Goal: Transaction & Acquisition: Register for event/course

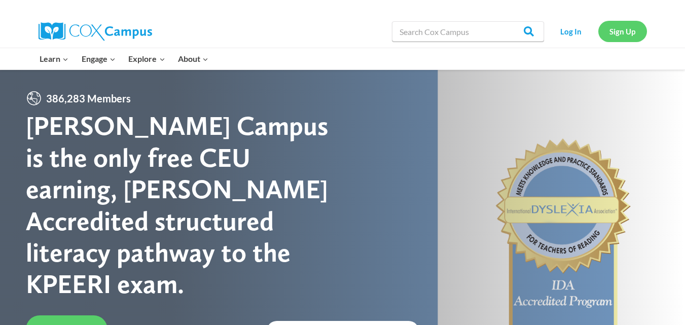
click at [357, 32] on link "Sign Up" at bounding box center [622, 31] width 49 height 21
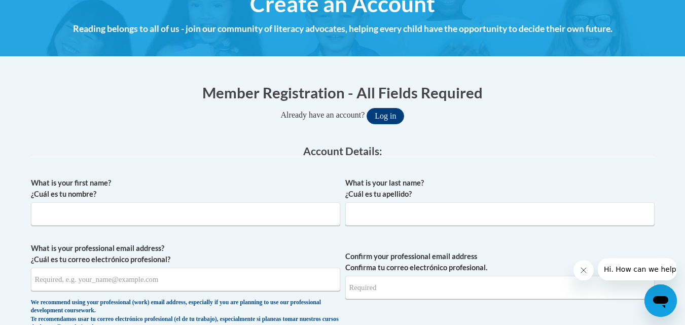
scroll to position [152, 0]
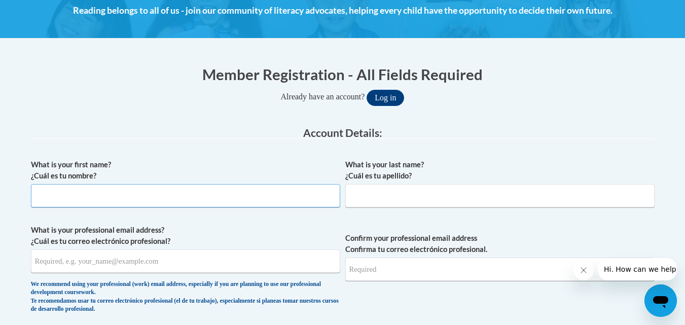
click at [299, 194] on input "What is your first name? ¿Cuál es tu nombre?" at bounding box center [185, 195] width 309 height 23
type input "Elizabeth"
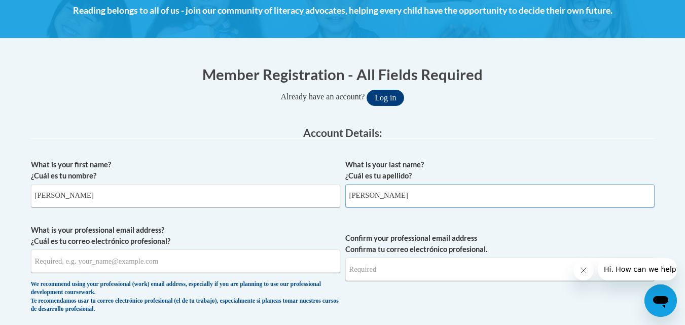
type input "Evans"
drag, startPoint x: 159, startPoint y: 124, endPoint x: 154, endPoint y: 128, distance: 6.1
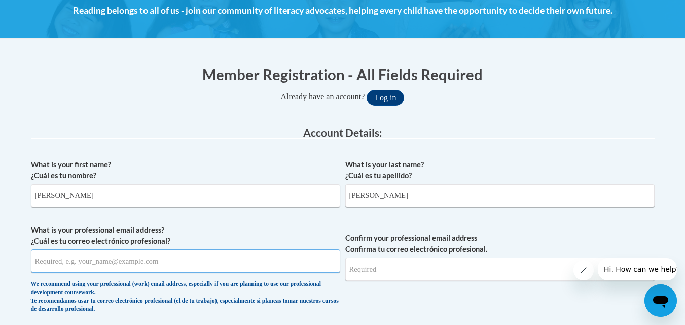
click at [145, 267] on input "What is your professional email address? ¿Cuál es tu correo electrónico profesi…" at bounding box center [185, 260] width 309 height 23
type input "eevans@mnps.org"
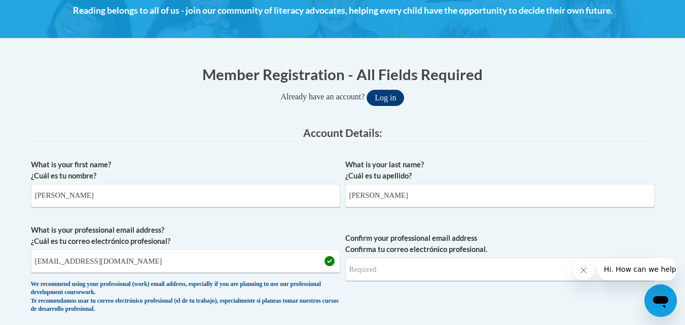
click at [172, 209] on div "What is your first name? ¿Cuál es tu nombre? Elizabeth" at bounding box center [185, 187] width 309 height 56
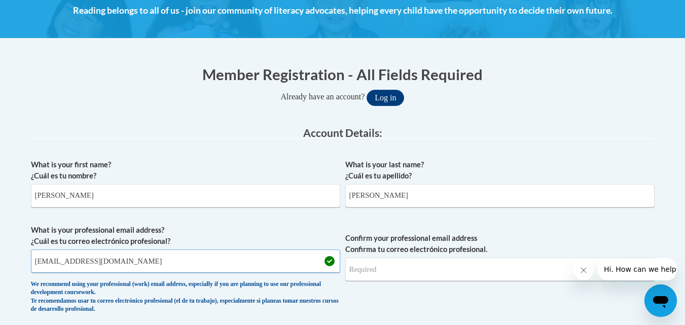
drag, startPoint x: 106, startPoint y: 266, endPoint x: 18, endPoint y: 267, distance: 88.2
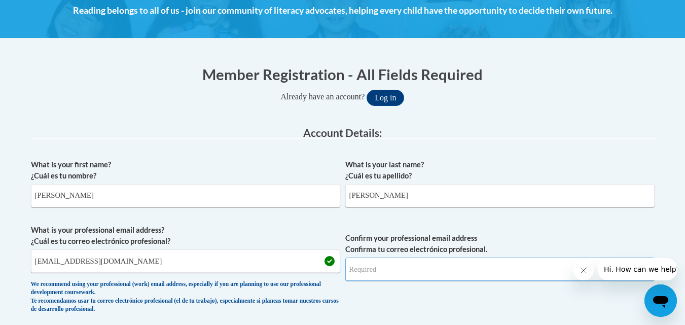
click at [406, 269] on input "Confirm your professional email address Confirma tu correo electrónico profesio…" at bounding box center [499, 269] width 309 height 23
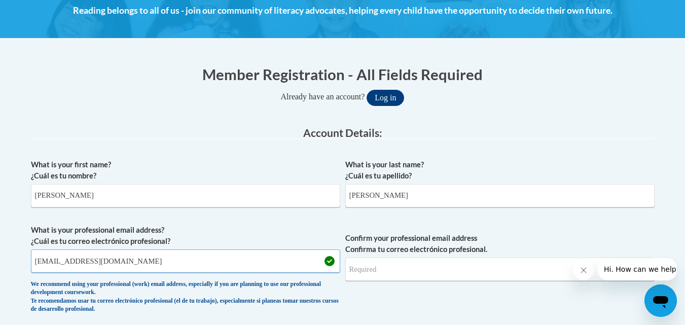
drag, startPoint x: 124, startPoint y: 265, endPoint x: 10, endPoint y: 261, distance: 114.6
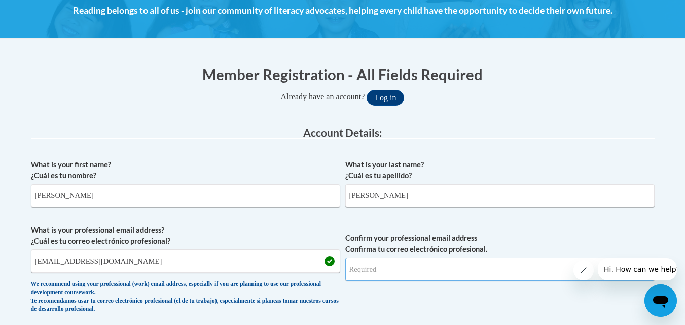
click at [423, 274] on input "Confirm your professional email address Confirma tu correo electrónico profesio…" at bounding box center [499, 269] width 309 height 23
click at [425, 267] on input "Confirm your professional email address Confirma tu correo electrónico profesio…" at bounding box center [499, 269] width 309 height 23
type input "eevans@mnps.org"
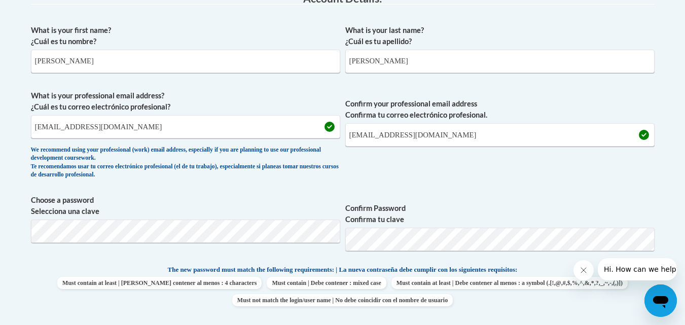
scroll to position [355, 0]
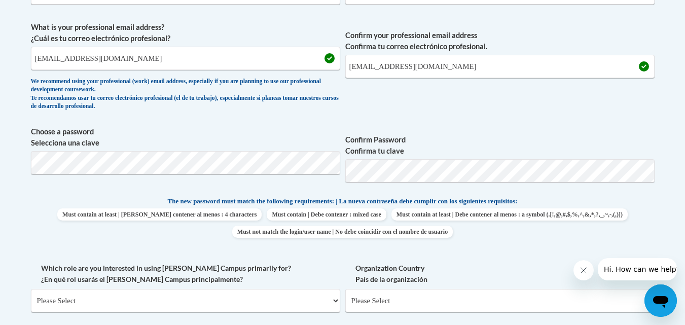
click at [499, 262] on div "What is your first name? ¿Cuál es tu nombre? Elizabeth What is your last name? …" at bounding box center [343, 182] width 624 height 462
click at [211, 119] on div "What is your first name? ¿Cuál es tu nombre? Elizabeth What is your last name? …" at bounding box center [343, 182] width 624 height 462
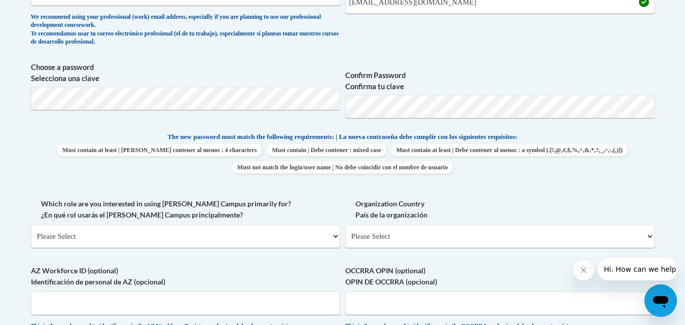
scroll to position [507, 0]
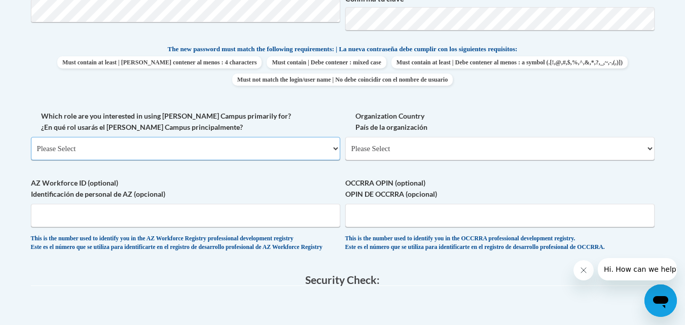
click at [203, 140] on select "Please Select College/University | Colegio/Universidad Community/Nonprofit Part…" at bounding box center [185, 148] width 309 height 23
select select "fbf2d438-af2f-41f8-98f1-81c410e29de3"
click at [31, 137] on select "Please Select College/University | Colegio/Universidad Community/Nonprofit Part…" at bounding box center [185, 148] width 309 height 23
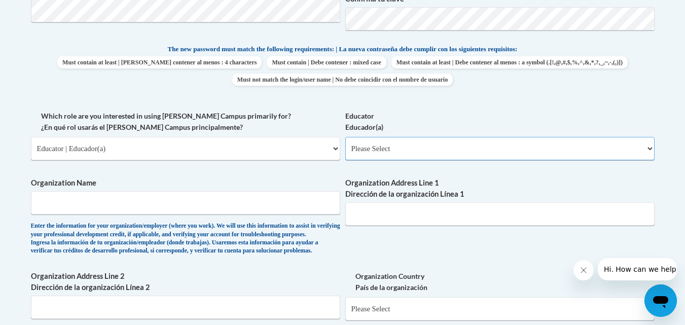
click at [489, 148] on select "Please Select Early Learning/Daycare Teacher/Family Home Care Provider | Maestr…" at bounding box center [499, 148] width 309 height 23
select select "5455f13f-8aeb-4200-a53b-f3dbe28286cf"
click at [345, 137] on select "Please Select Early Learning/Daycare Teacher/Family Home Care Provider | Maestr…" at bounding box center [499, 148] width 309 height 23
click at [261, 224] on div "Enter the information for your organization/employer (where you work). We will …" at bounding box center [185, 238] width 309 height 33
click at [255, 208] on input "Organization Name" at bounding box center [185, 202] width 309 height 23
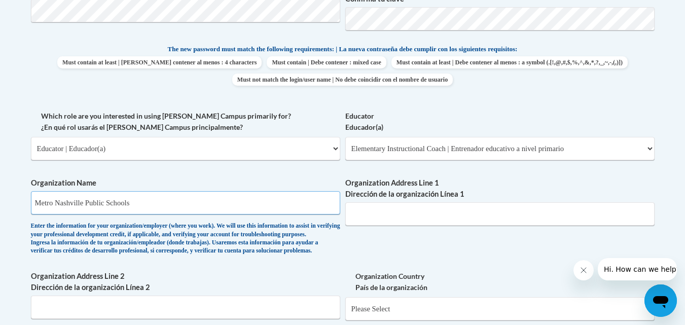
type input "Metro Nashville Public Schools"
click at [384, 218] on input "Organization Address Line 1 Dirección de la organización Línea 1" at bounding box center [499, 213] width 309 height 23
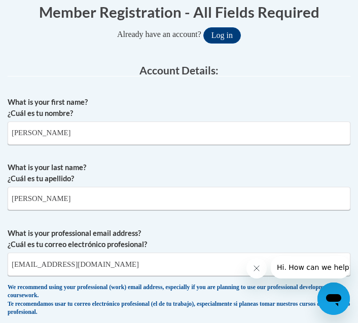
scroll to position [254, 0]
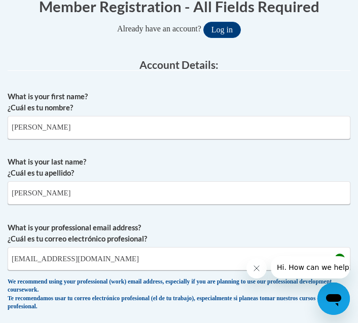
drag, startPoint x: 181, startPoint y: 206, endPoint x: 137, endPoint y: 68, distance: 144.2
click at [137, 68] on legend "Account Details:" at bounding box center [179, 65] width 343 height 12
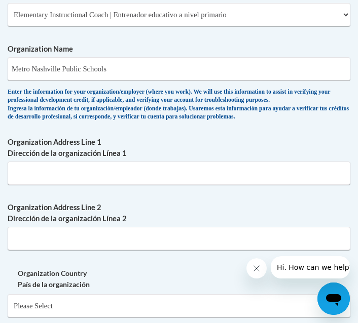
scroll to position [963, 0]
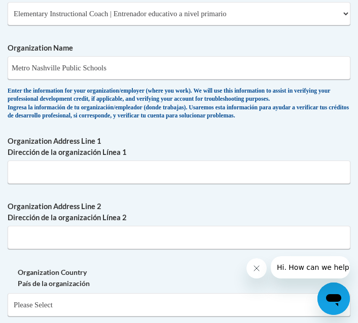
click at [106, 192] on div "Organization Address Line 1 Dirección de la organización Línea 1" at bounding box center [179, 164] width 343 height 56
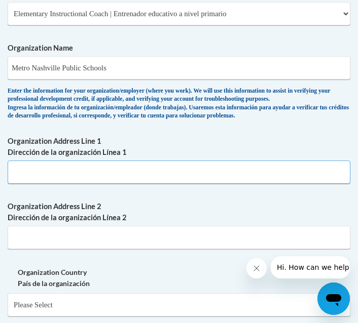
click at [111, 184] on input "Organization Address Line 1 Dirección de la organización Línea 1" at bounding box center [179, 172] width 343 height 23
type input "2601 Bransford Ave"
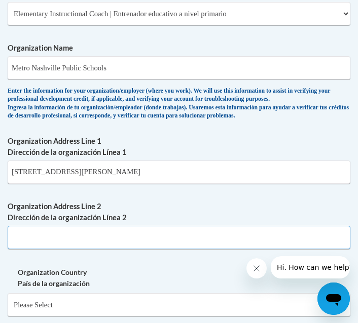
click at [191, 249] on input "Organization Address Line 2 Dirección de la organización Línea 2" at bounding box center [179, 237] width 343 height 23
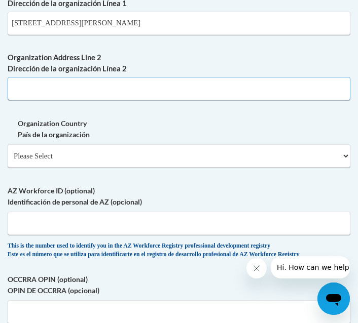
scroll to position [1115, 0]
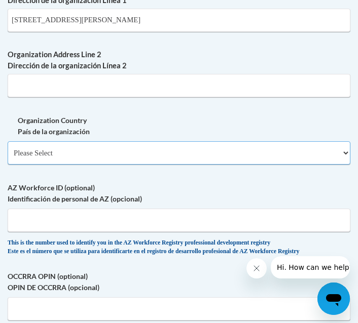
click at [99, 165] on select "Please Select United States | Estados Unidos Outside of the United States | Fue…" at bounding box center [179, 152] width 343 height 23
select select "ad49bcad-a171-4b2e-b99c-48b446064914"
click at [8, 165] on select "Please Select United States | Estados Unidos Outside of the United States | Fue…" at bounding box center [179, 152] width 343 height 23
select select
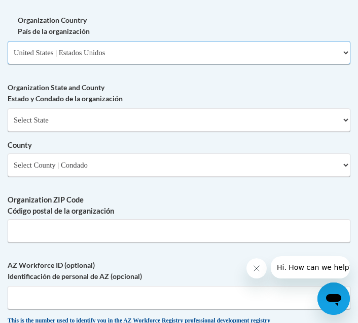
scroll to position [1217, 0]
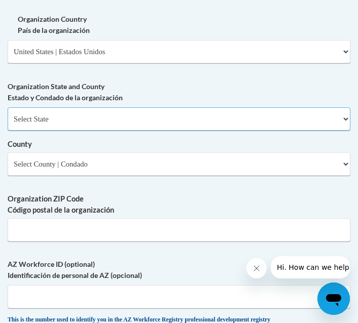
click at [117, 131] on select "Select State Alabama Alaska Arizona Arkansas California Colorado Connecticut De…" at bounding box center [179, 118] width 343 height 23
select select "Tennessee"
click at [8, 131] on select "Select State Alabama Alaska Arizona Arkansas California Colorado Connecticut De…" at bounding box center [179, 118] width 343 height 23
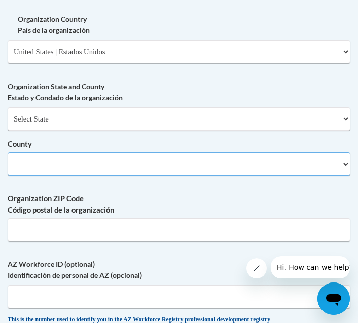
click at [90, 176] on select "County" at bounding box center [179, 164] width 343 height 23
select select "Davidson"
click at [8, 176] on select "Select County Anderson Bedford Benton Bledsoe Blount Bradley Campbell Cannon Ca…" at bounding box center [179, 164] width 343 height 23
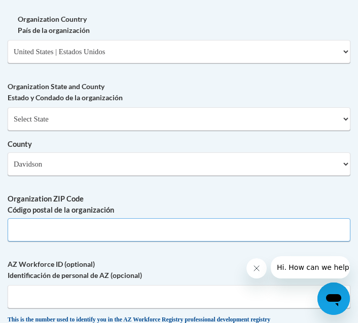
click at [117, 242] on input "Organization ZIP Code Código postal de la organización" at bounding box center [179, 230] width 343 height 23
type input "37204"
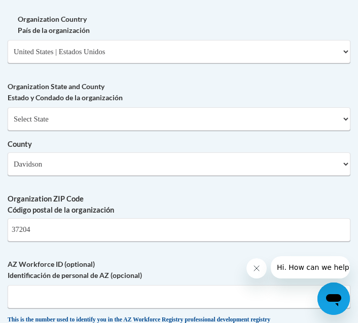
click at [142, 216] on label "Organization ZIP Code Código postal de la organización" at bounding box center [179, 205] width 343 height 22
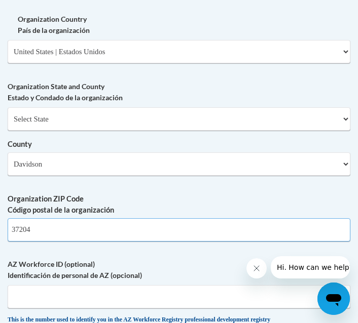
click at [142, 232] on input "37204" at bounding box center [179, 230] width 343 height 23
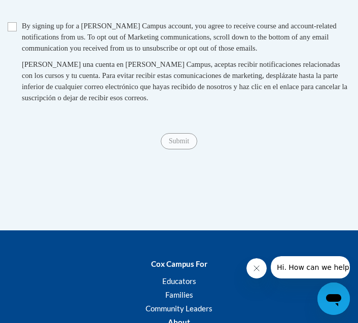
scroll to position [1724, 0]
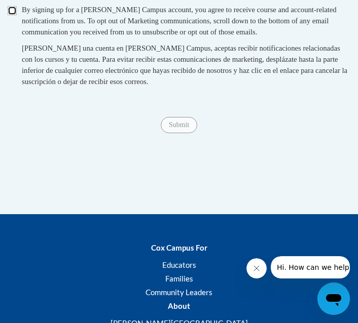
click at [10, 15] on input "Checkbox" at bounding box center [12, 10] width 9 height 9
checkbox input "true"
click at [168, 133] on input "Submit" at bounding box center [179, 125] width 37 height 16
